Goal: Task Accomplishment & Management: Manage account settings

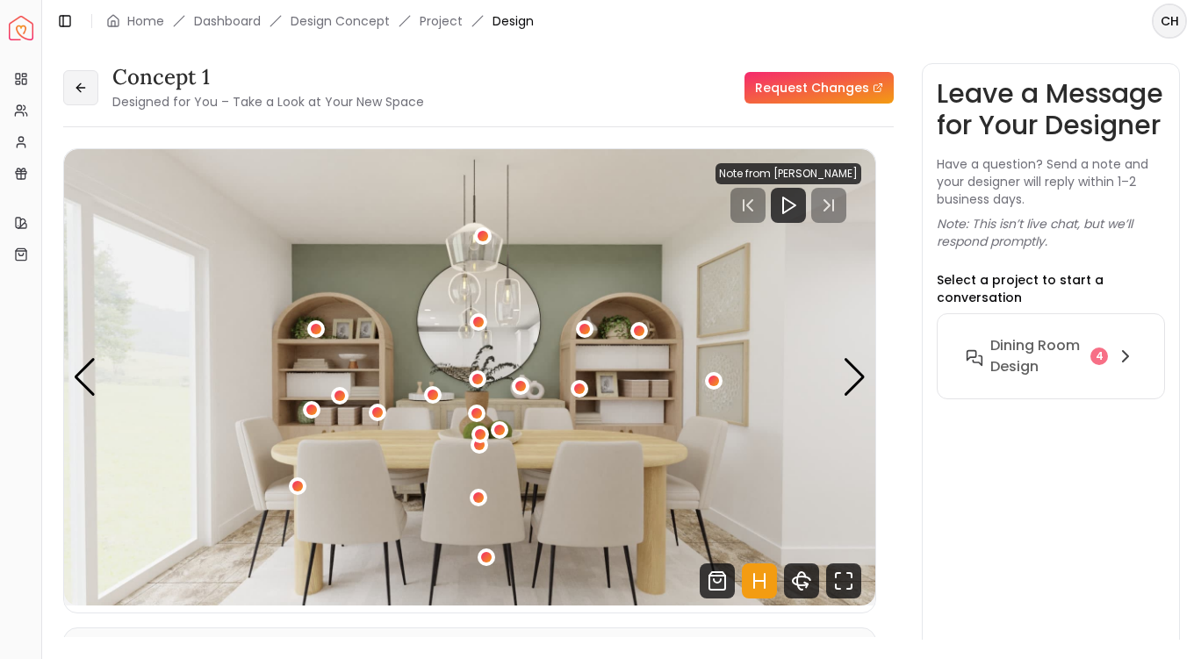
click at [80, 95] on button at bounding box center [80, 87] width 35 height 35
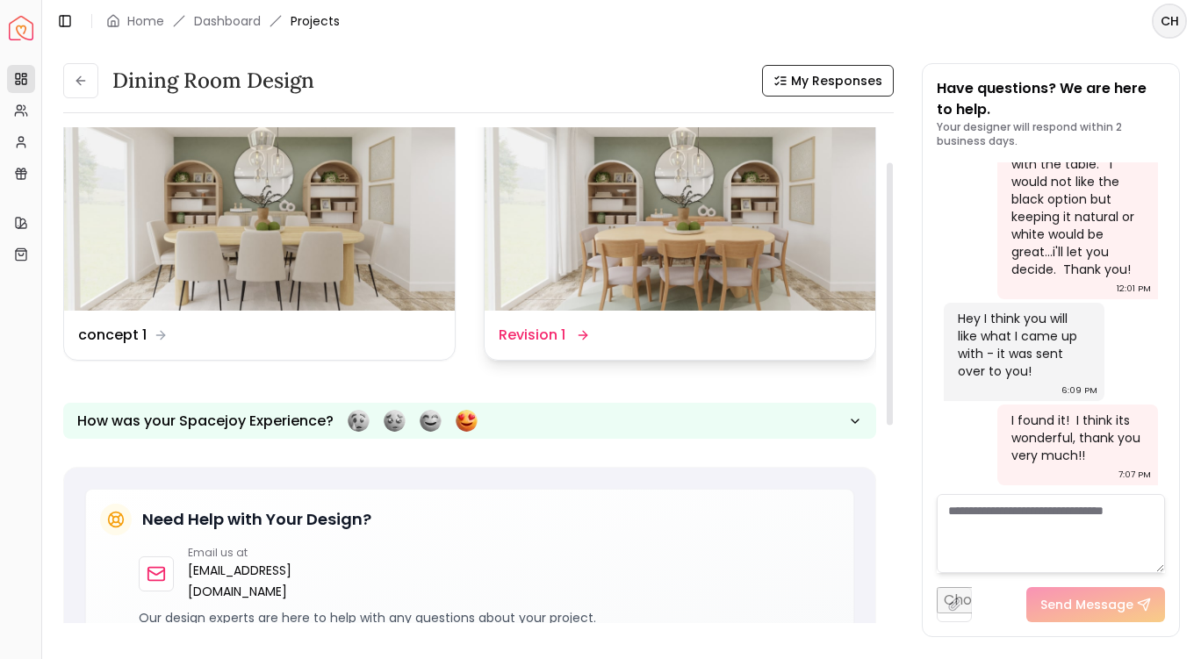
scroll to position [39, 0]
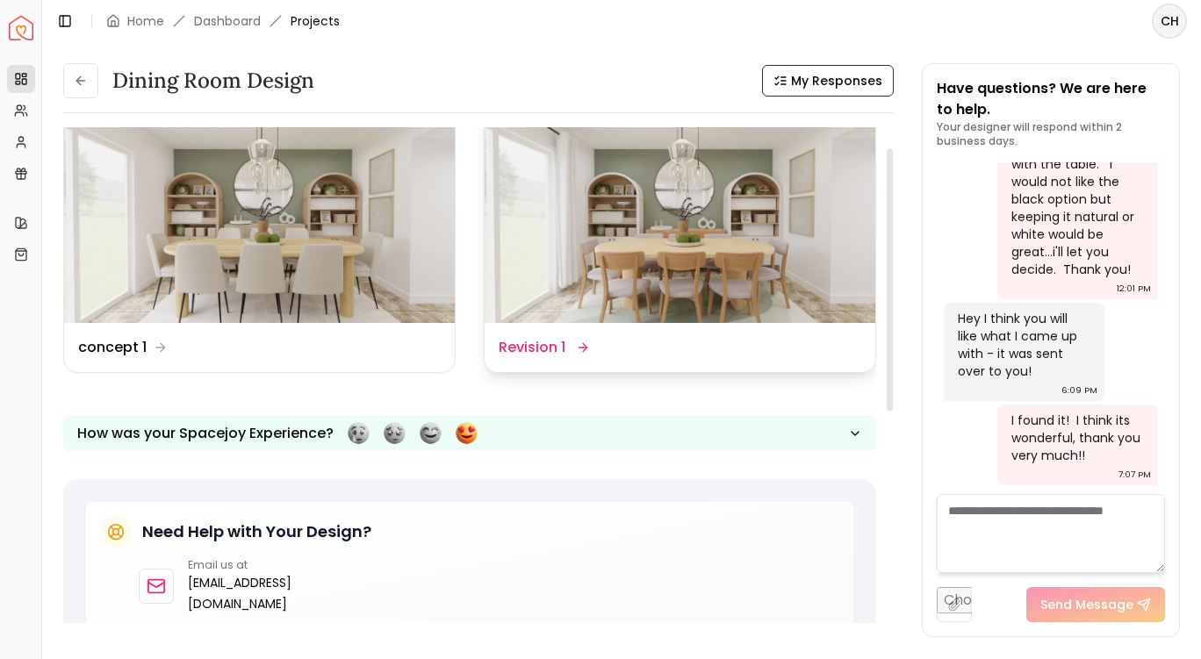
click at [578, 246] on img at bounding box center [680, 214] width 391 height 220
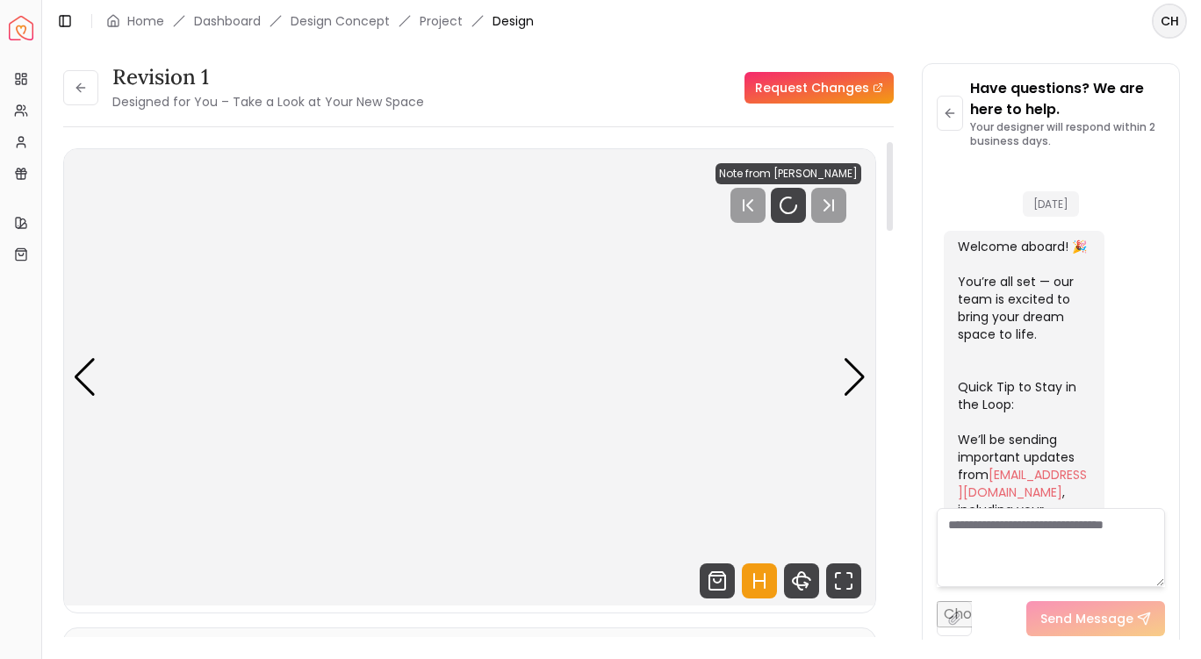
scroll to position [3265, 0]
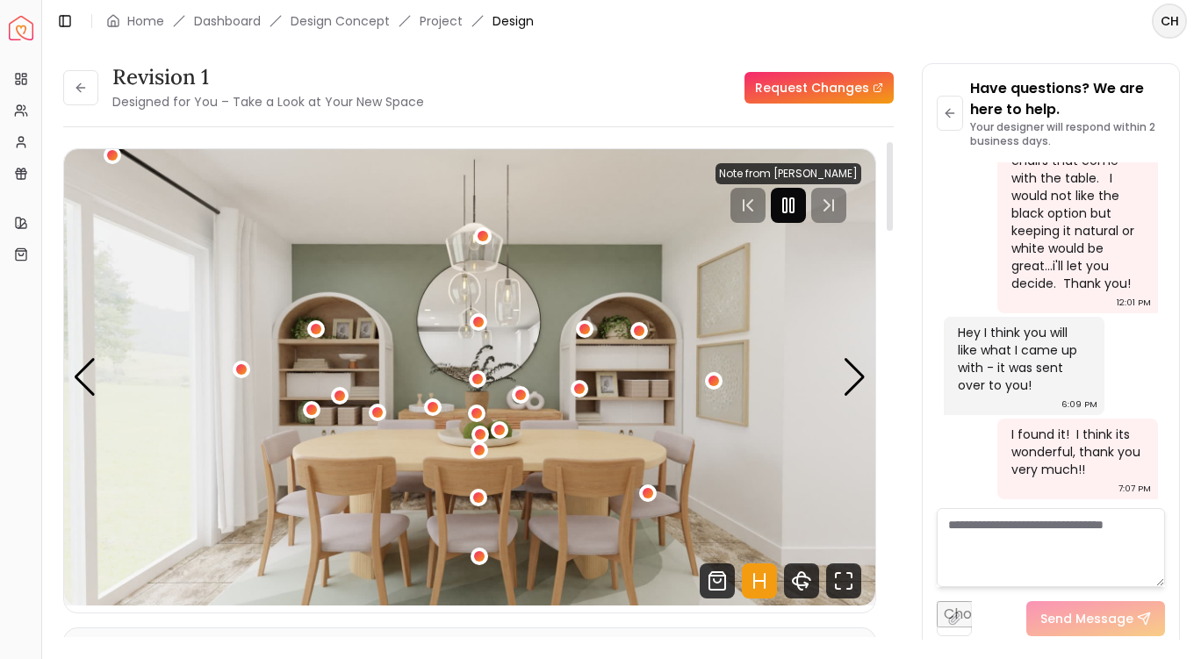
click at [794, 209] on rect "Pause" at bounding box center [792, 205] width 4 height 14
click at [237, 367] on div "1 / 5" at bounding box center [240, 369] width 13 height 13
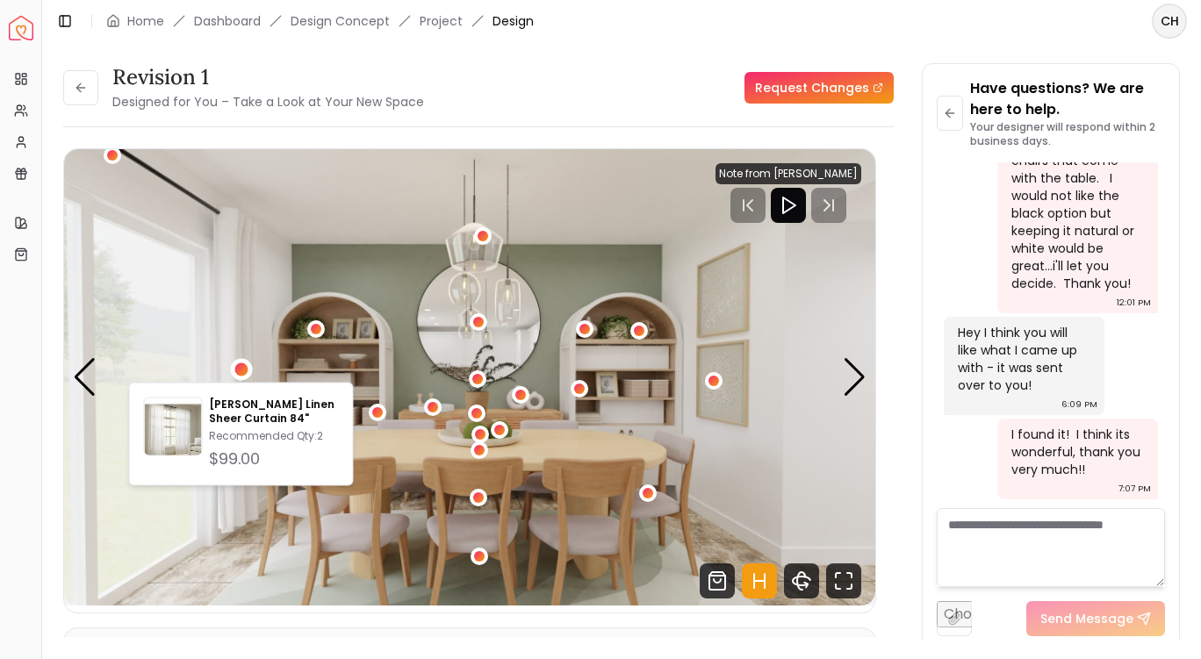
click at [476, 65] on div "Revision 1 Designed for You – Take a Look at Your New Space Request Changes" at bounding box center [478, 87] width 831 height 49
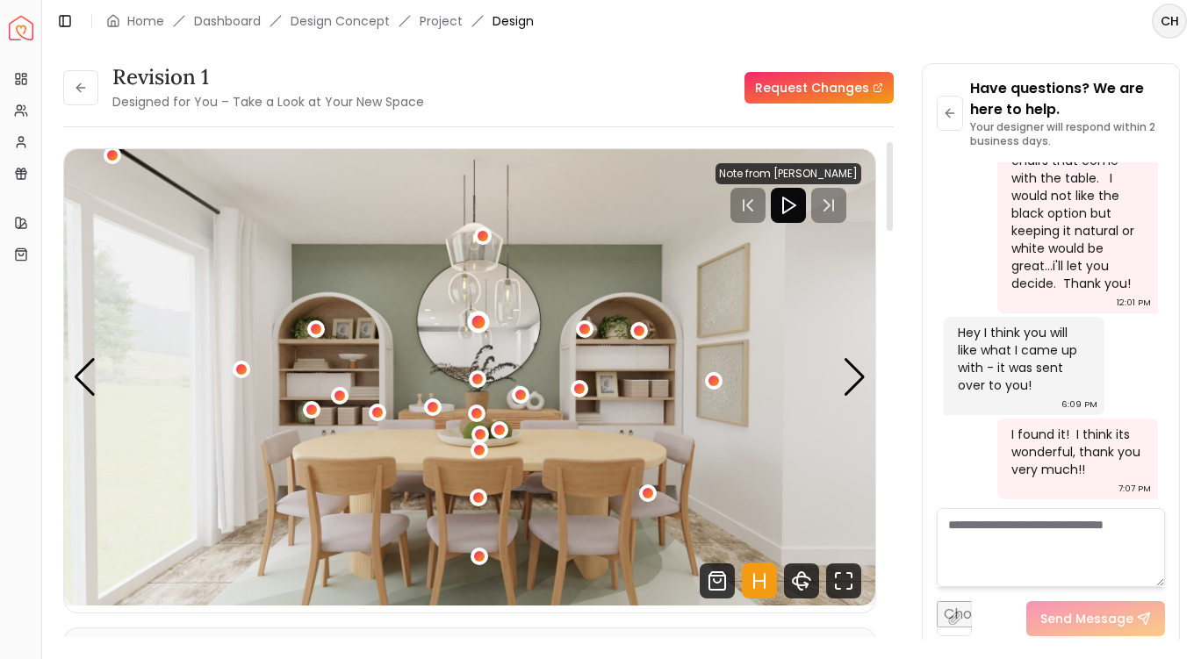
click at [476, 319] on div "1 / 5" at bounding box center [478, 321] width 13 height 13
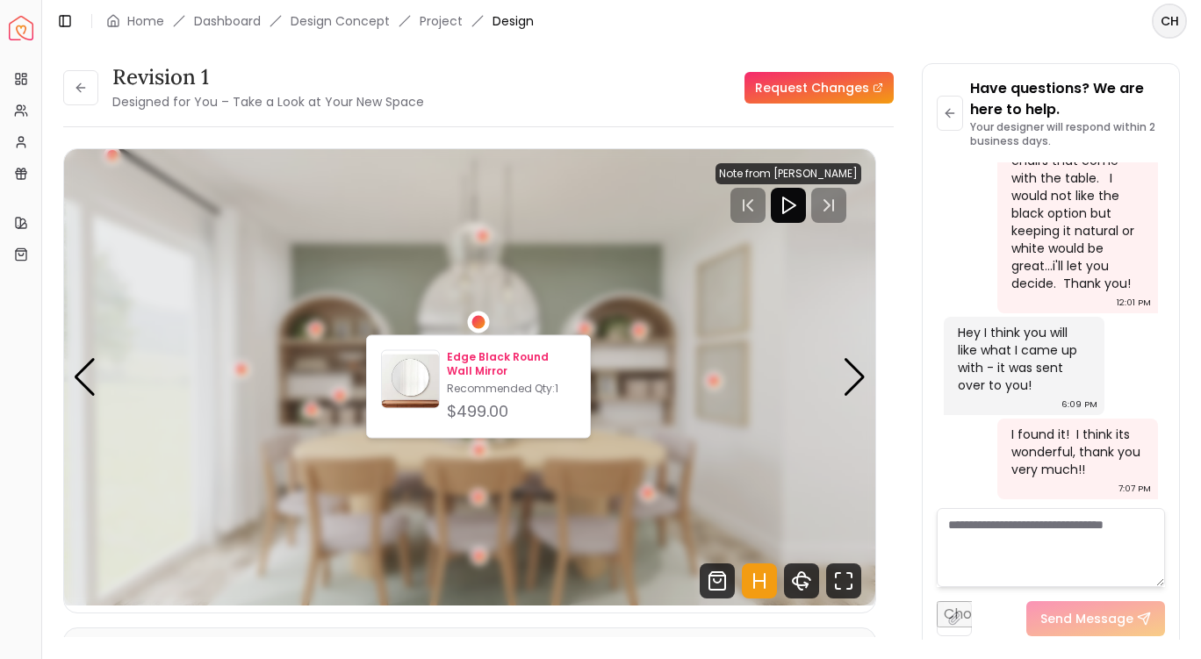
click at [473, 362] on p "Edge Black Round Wall Mirror" at bounding box center [511, 364] width 129 height 28
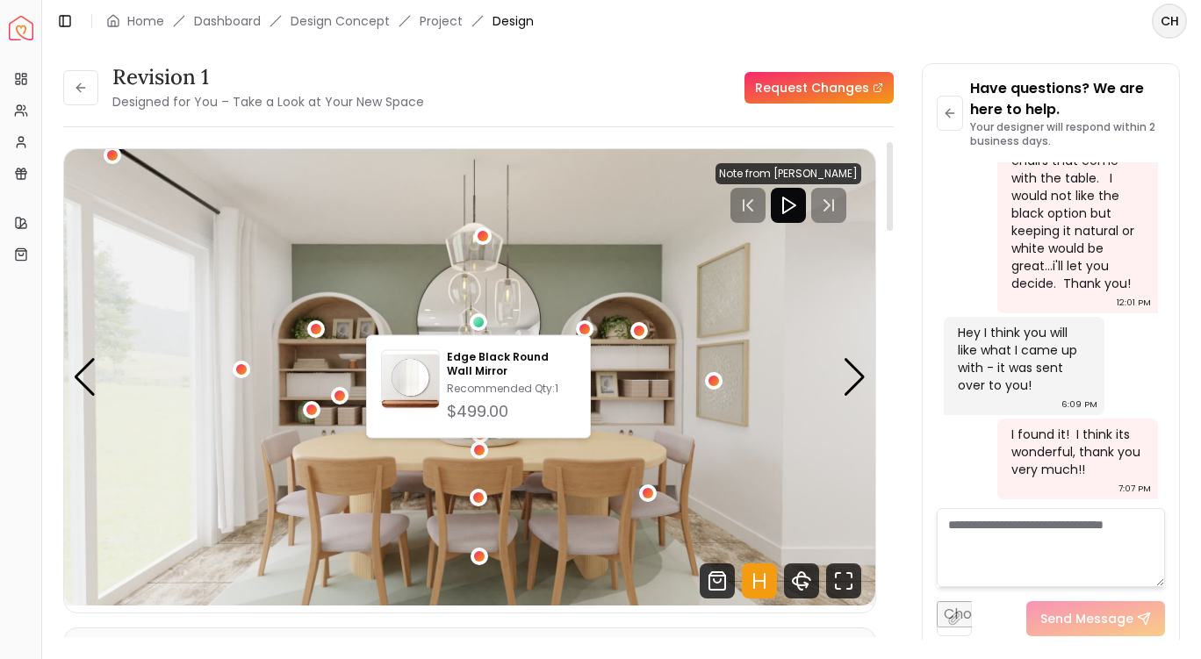
click at [268, 328] on img "1 / 5" at bounding box center [469, 377] width 811 height 457
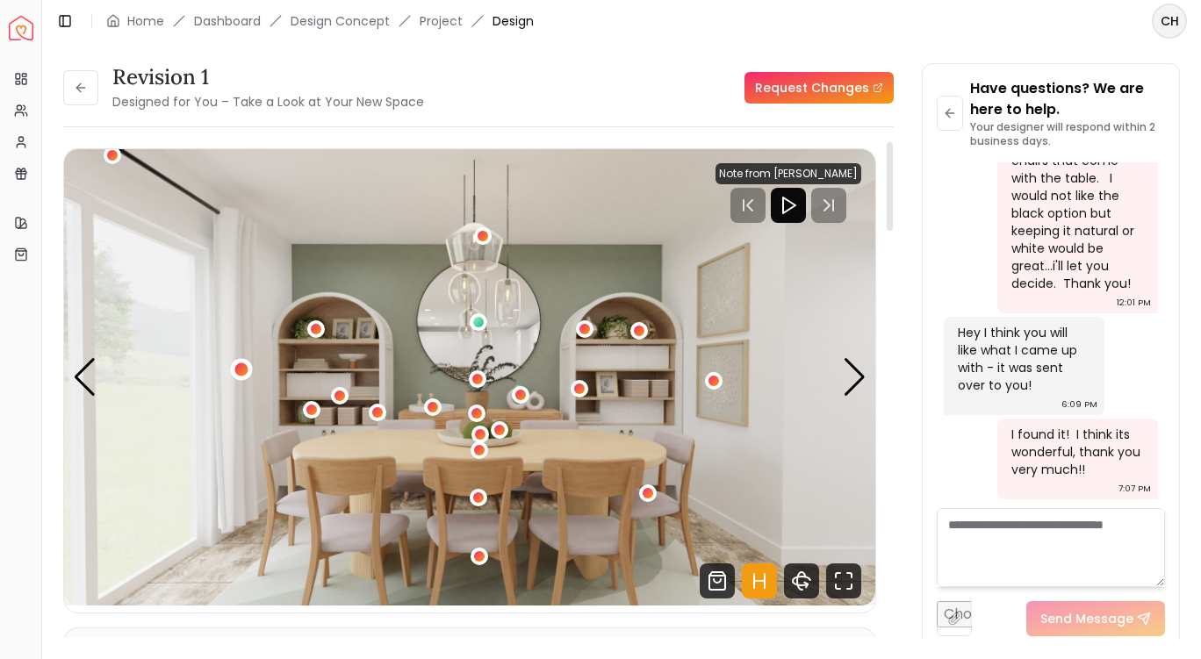
click at [239, 368] on div "1 / 5" at bounding box center [240, 369] width 13 height 13
